Goal: Task Accomplishment & Management: Complete application form

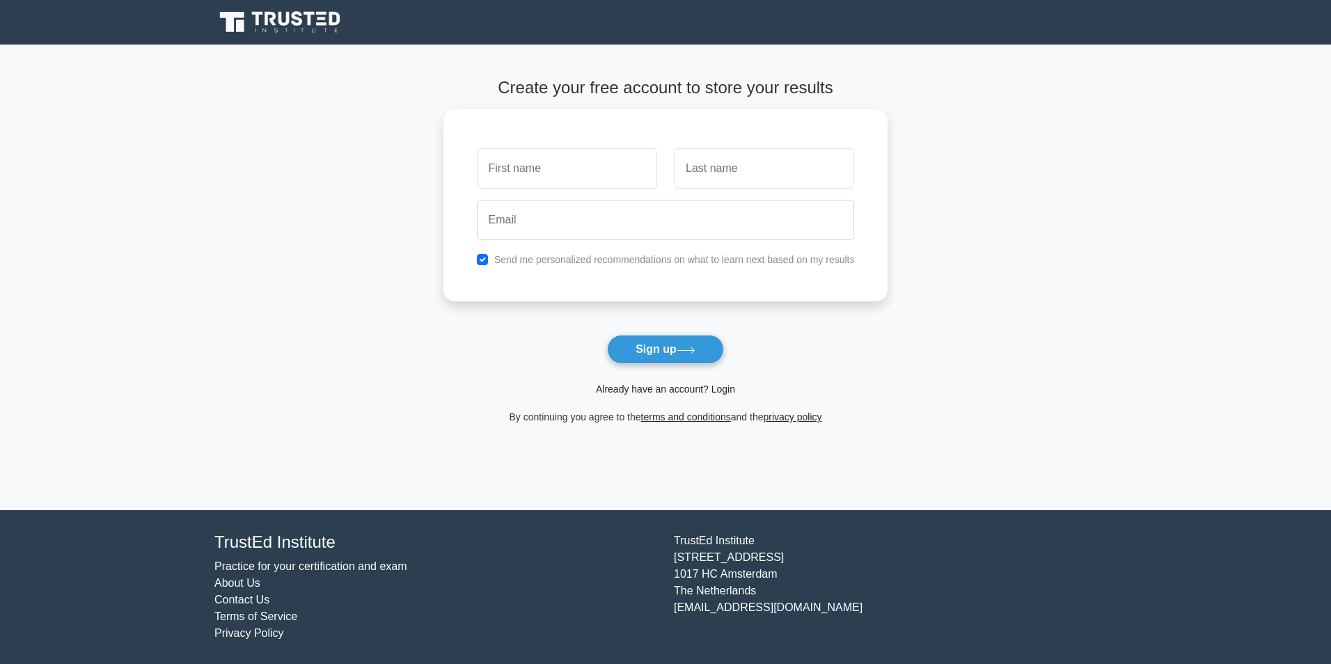
click at [731, 395] on link "Already have an account? Login" at bounding box center [665, 388] width 139 height 11
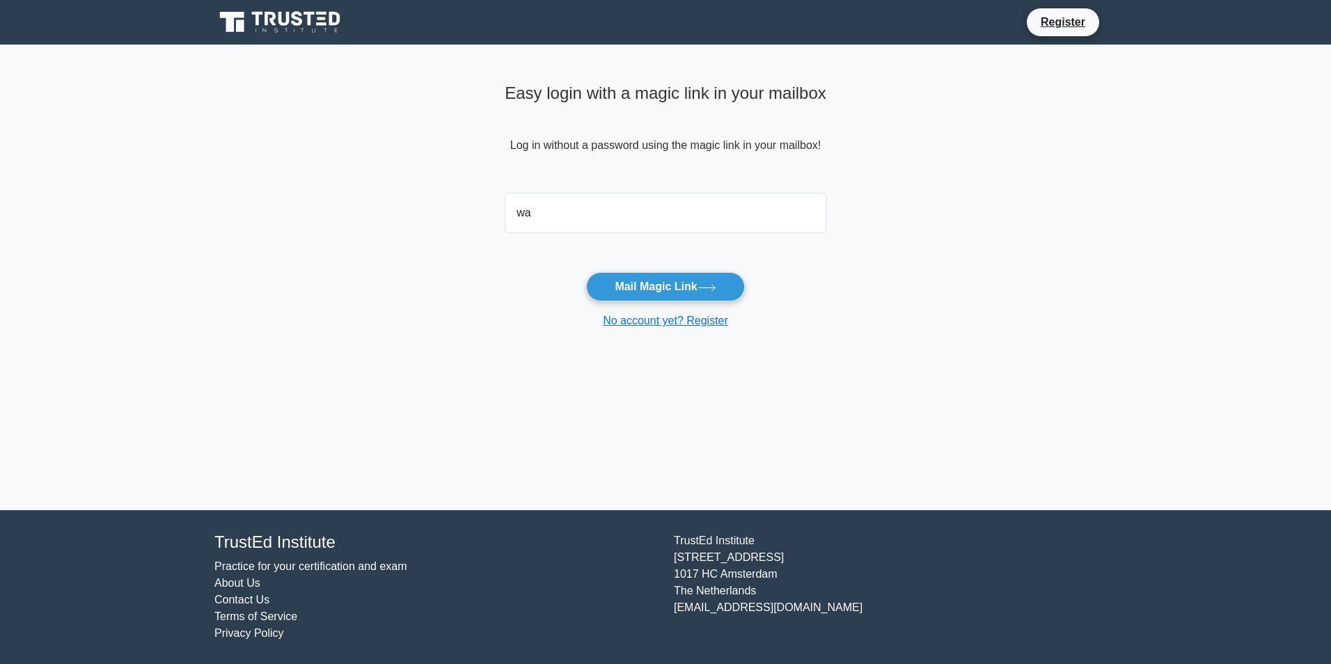
type input "[PERSON_NAME][EMAIL_ADDRESS][DOMAIN_NAME]"
click at [648, 287] on button "Mail Magic Link" at bounding box center [665, 286] width 158 height 29
